Goal: Task Accomplishment & Management: Use online tool/utility

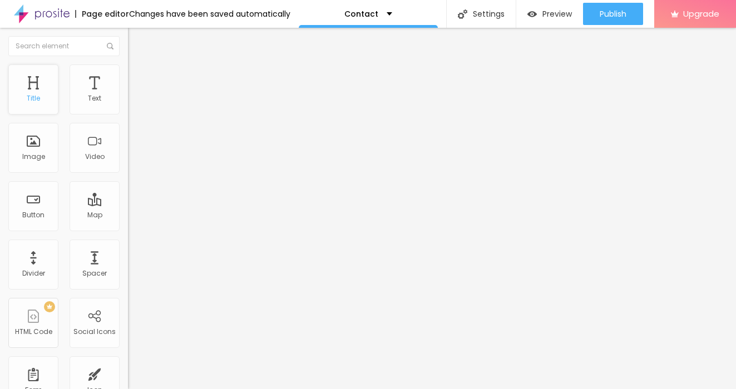
click at [46, 91] on div "Title" at bounding box center [33, 90] width 50 height 50
click at [41, 101] on div "Title" at bounding box center [33, 90] width 50 height 50
click at [40, 83] on div "Title" at bounding box center [33, 90] width 50 height 50
click at [45, 102] on div "Title" at bounding box center [33, 90] width 50 height 50
click at [45, 101] on div "Title" at bounding box center [33, 90] width 50 height 50
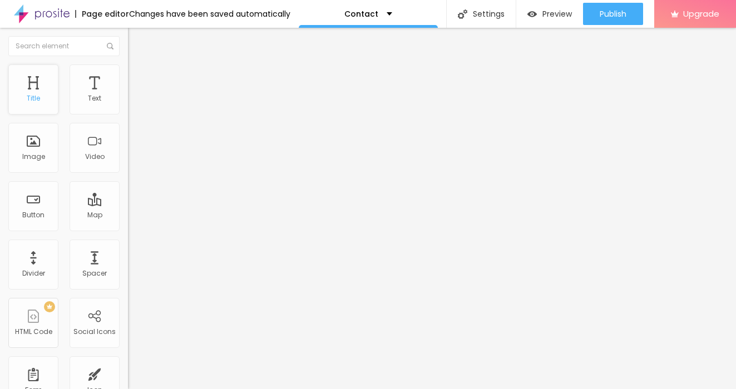
click at [45, 101] on div "Title" at bounding box center [33, 90] width 50 height 50
click at [44, 88] on div "Title" at bounding box center [33, 90] width 50 height 50
click at [88, 98] on div "Text" at bounding box center [94, 99] width 13 height 8
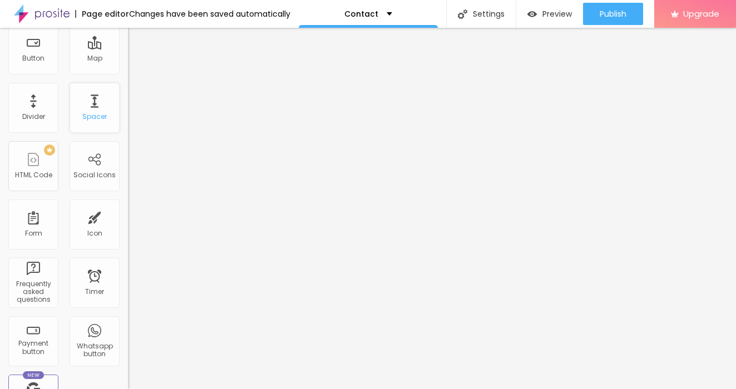
scroll to position [160, 0]
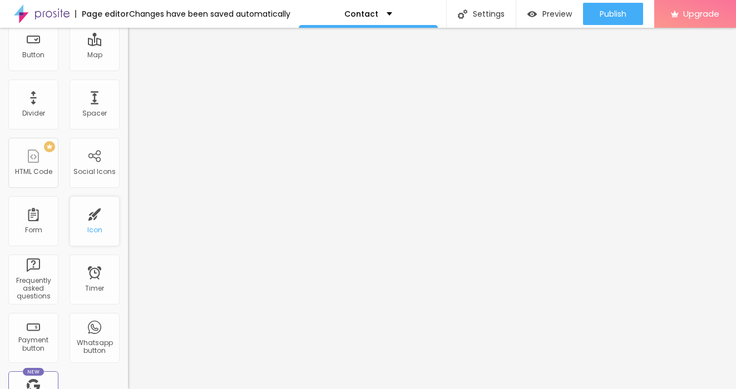
click at [88, 227] on div "Icon" at bounding box center [94, 230] width 15 height 8
click at [98, 225] on div "Icon" at bounding box center [95, 221] width 50 height 50
